Goal: Task Accomplishment & Management: Use online tool/utility

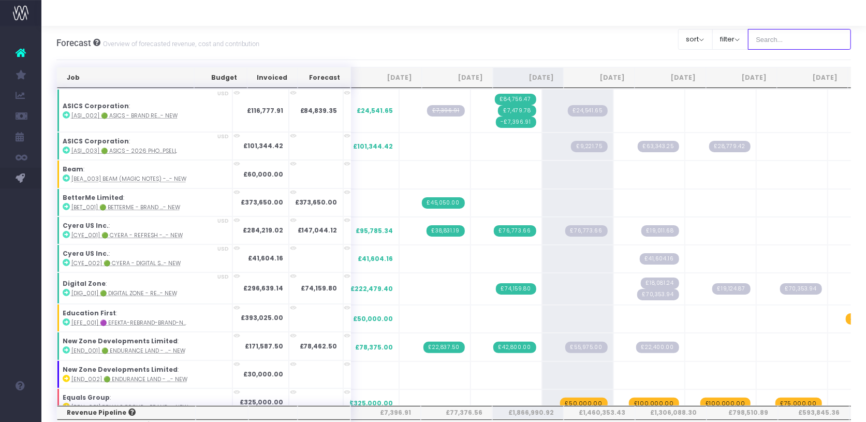
click at [793, 38] on input "text" at bounding box center [800, 39] width 104 height 21
type input "Microsoft"
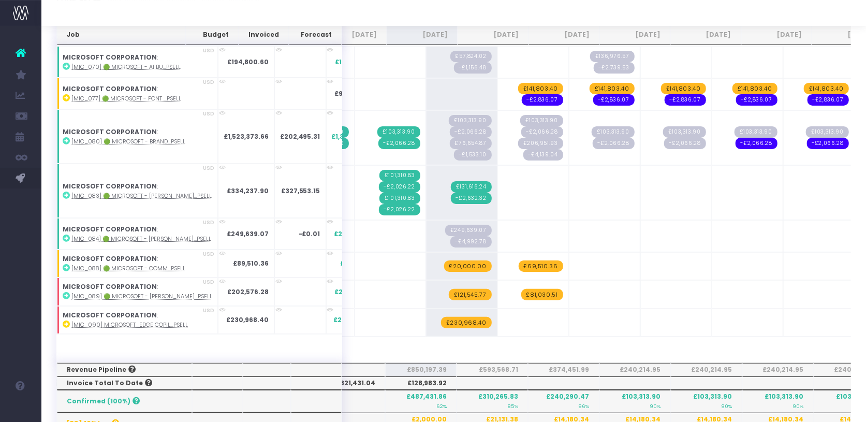
scroll to position [43, 0]
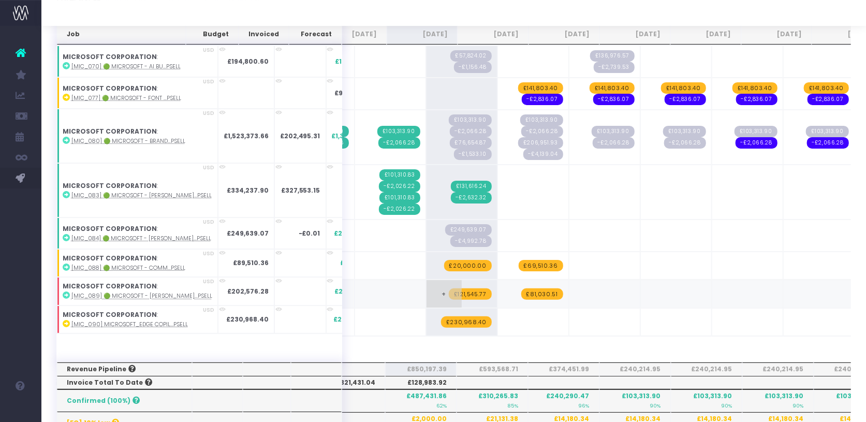
click at [449, 288] on span "£121,545.77" at bounding box center [470, 293] width 43 height 11
click at [521, 288] on span "£81,030.51" at bounding box center [542, 293] width 42 height 11
click at [427, 289] on span "+" at bounding box center [444, 293] width 35 height 27
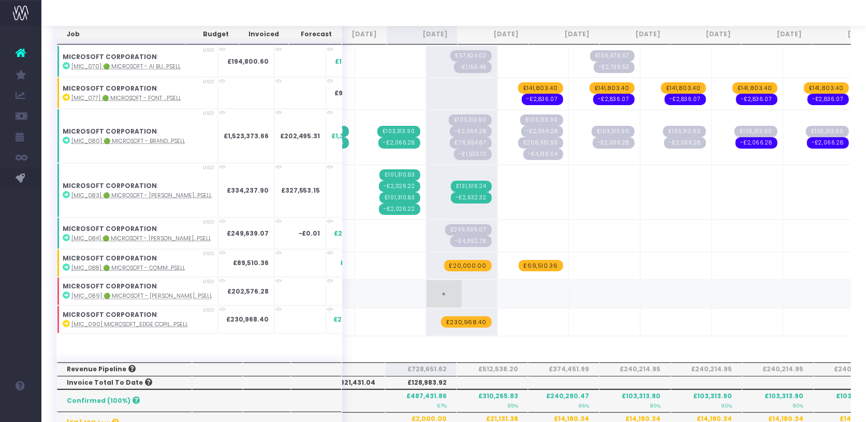
click at [427, 289] on span "+" at bounding box center [444, 293] width 35 height 27
click at [437, 291] on input "202576.28" at bounding box center [462, 294] width 60 height 21
type input "202576.28/1"
click at [443, 288] on span "£202,576.28" at bounding box center [467, 293] width 50 height 11
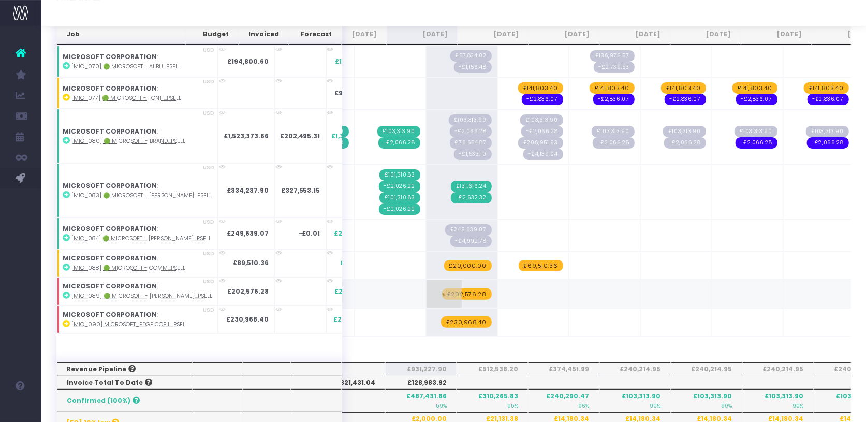
click at [442, 289] on span "£202,576.28" at bounding box center [467, 293] width 50 height 11
type input "101288.14"
click at [498, 290] on span "+" at bounding box center [515, 293] width 35 height 27
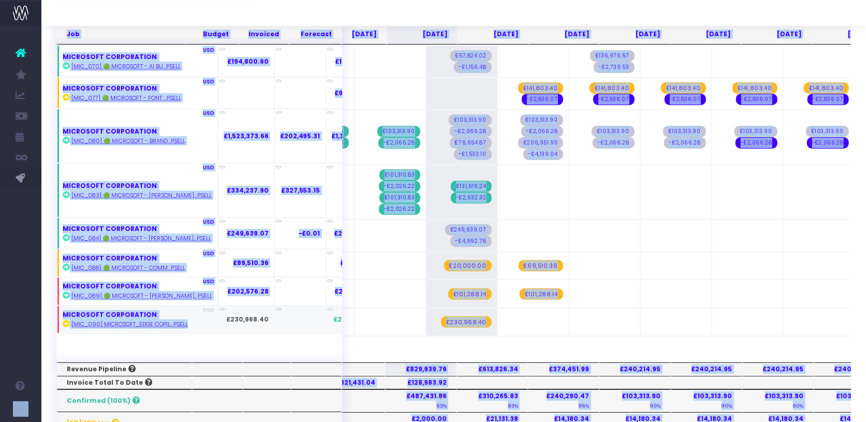
drag, startPoint x: 2, startPoint y: 339, endPoint x: 75, endPoint y: 330, distance: 74.0
click at [75, 330] on div "Account Warning You are on a paid plan. My Favourites You have no favourites Jo…" at bounding box center [433, 371] width 866 height 829
